Goal: Task Accomplishment & Management: Manage account settings

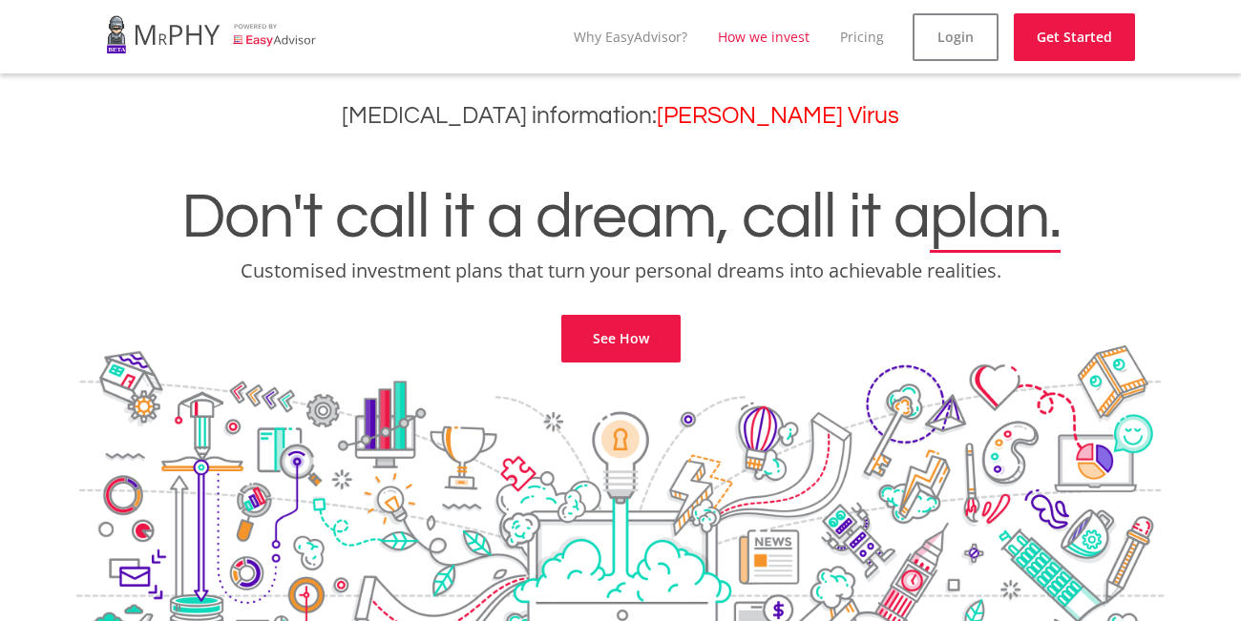
click at [726, 44] on link "How we invest" at bounding box center [764, 37] width 92 height 18
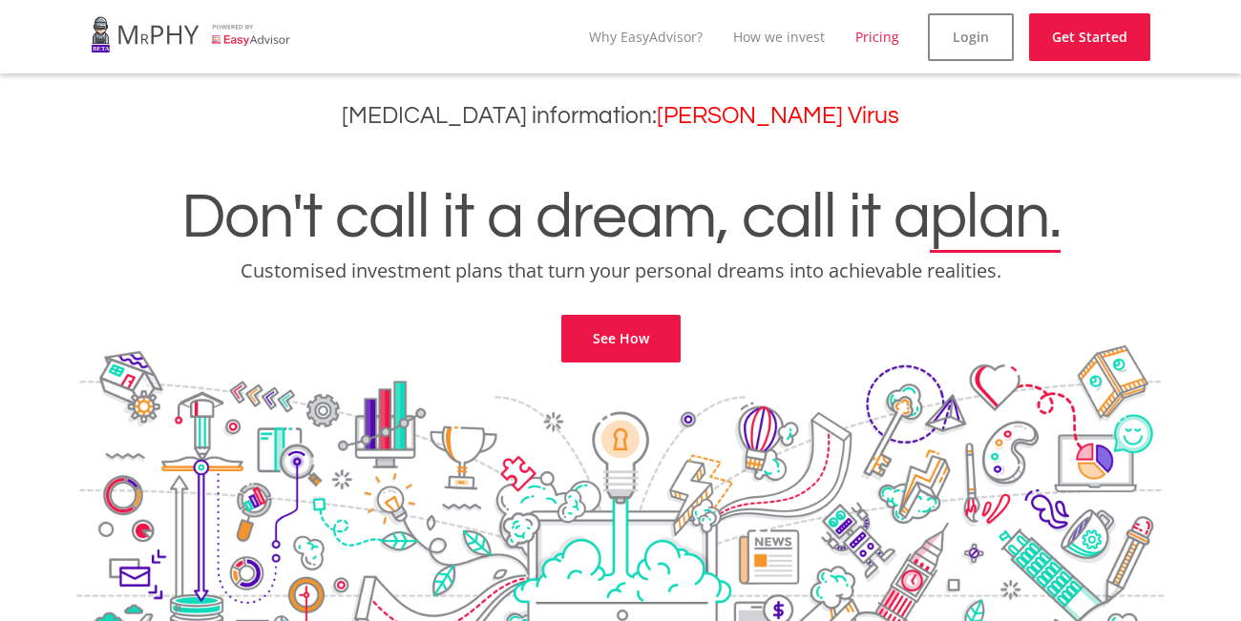
click at [866, 34] on link "Pricing" at bounding box center [877, 37] width 44 height 18
click at [996, 35] on link "Login" at bounding box center [971, 37] width 86 height 48
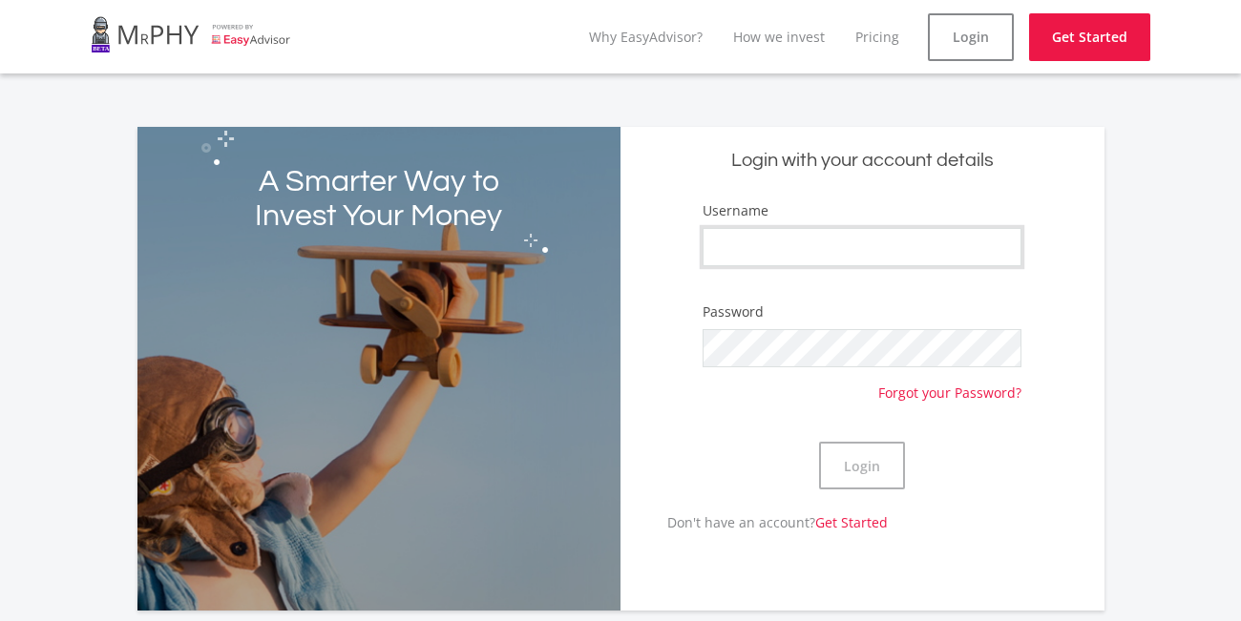
click at [749, 250] on input "Username" at bounding box center [861, 247] width 319 height 38
type input "sandile4402"
click at [897, 387] on link "Forgot your Password?" at bounding box center [949, 384] width 143 height 35
